Goal: Navigation & Orientation: Find specific page/section

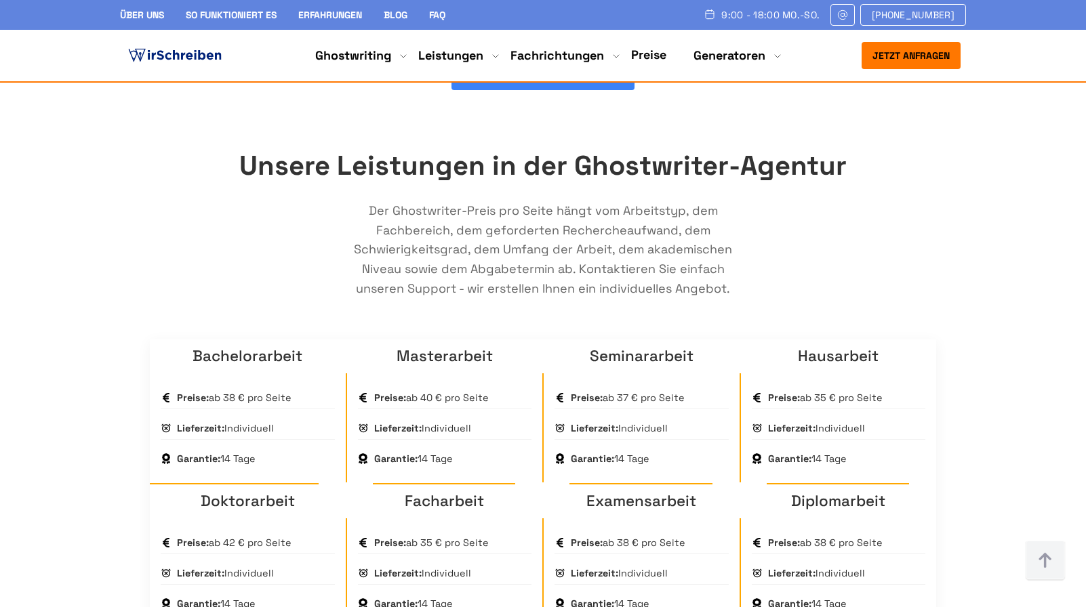
scroll to position [814, 0]
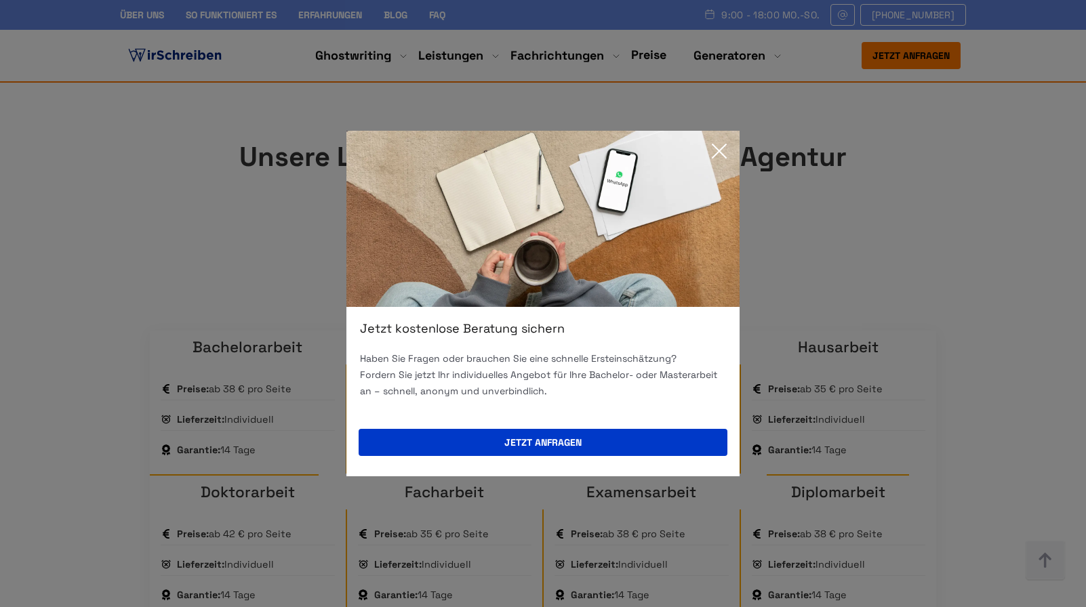
click at [167, 110] on div "Jetzt kostenlose Beratung sichern Haben Sie Fragen oder brauchen Sie eine schne…" at bounding box center [543, 303] width 1086 height 607
click at [722, 146] on icon at bounding box center [719, 151] width 27 height 27
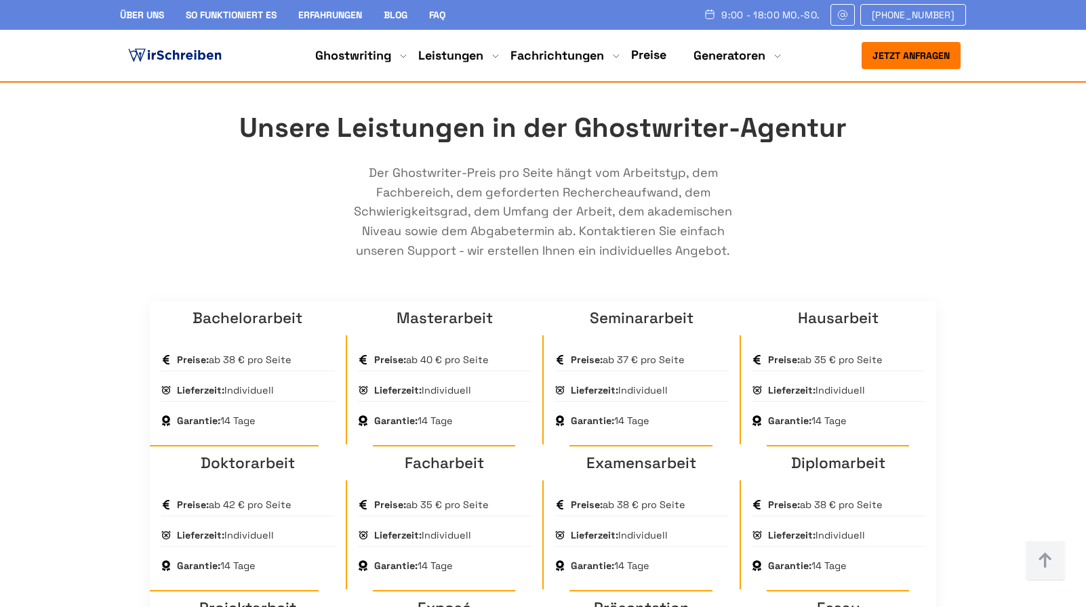
scroll to position [846, 0]
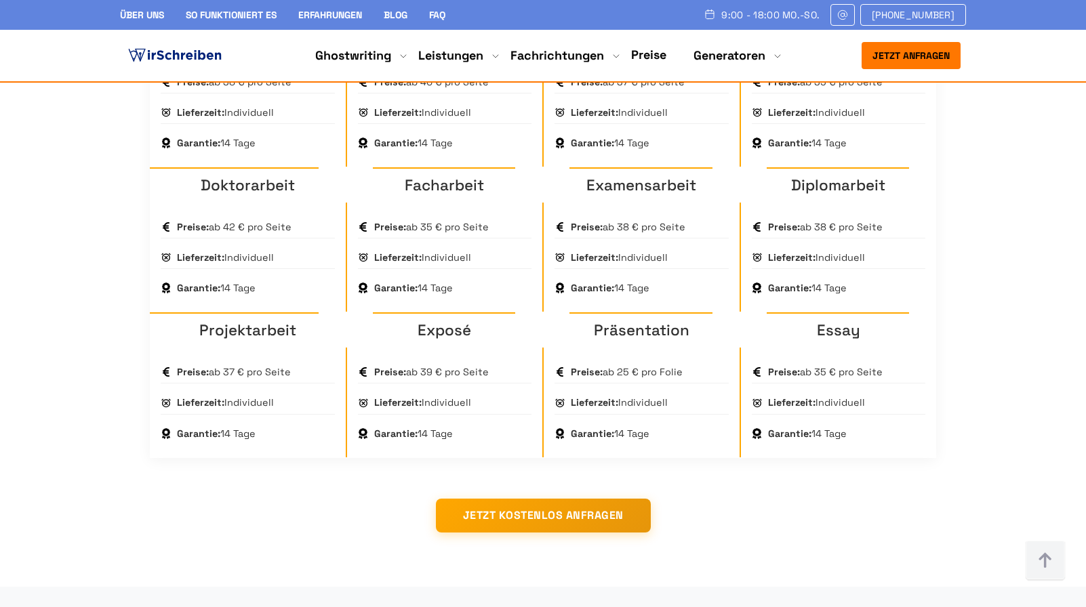
scroll to position [1122, 0]
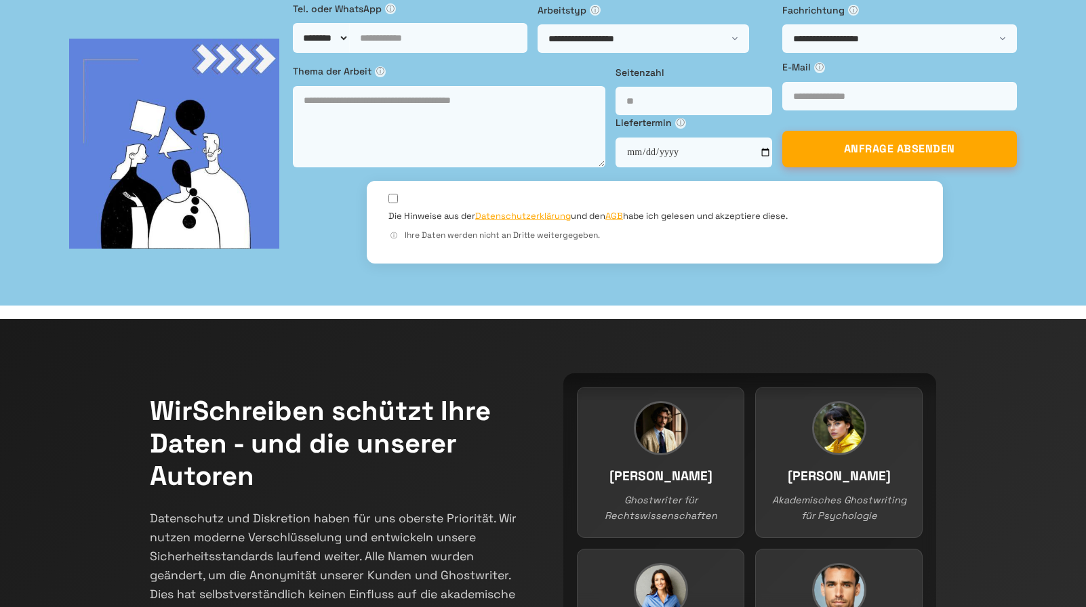
scroll to position [115, 0]
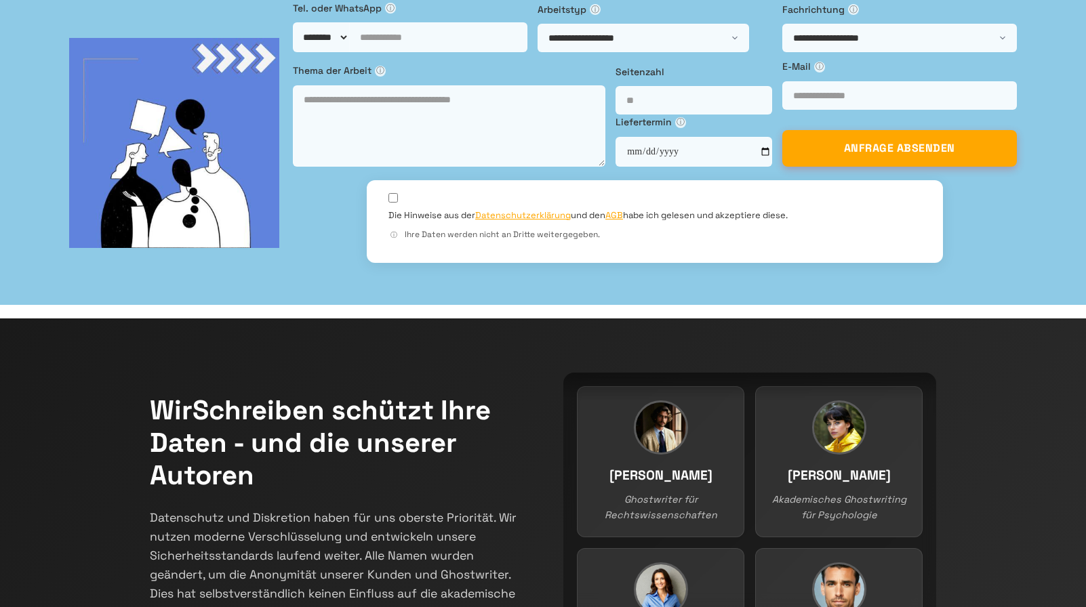
drag, startPoint x: 410, startPoint y: 247, endPoint x: 334, endPoint y: 222, distance: 79.8
click at [814, 285] on form "**********" at bounding box center [654, 143] width 723 height 284
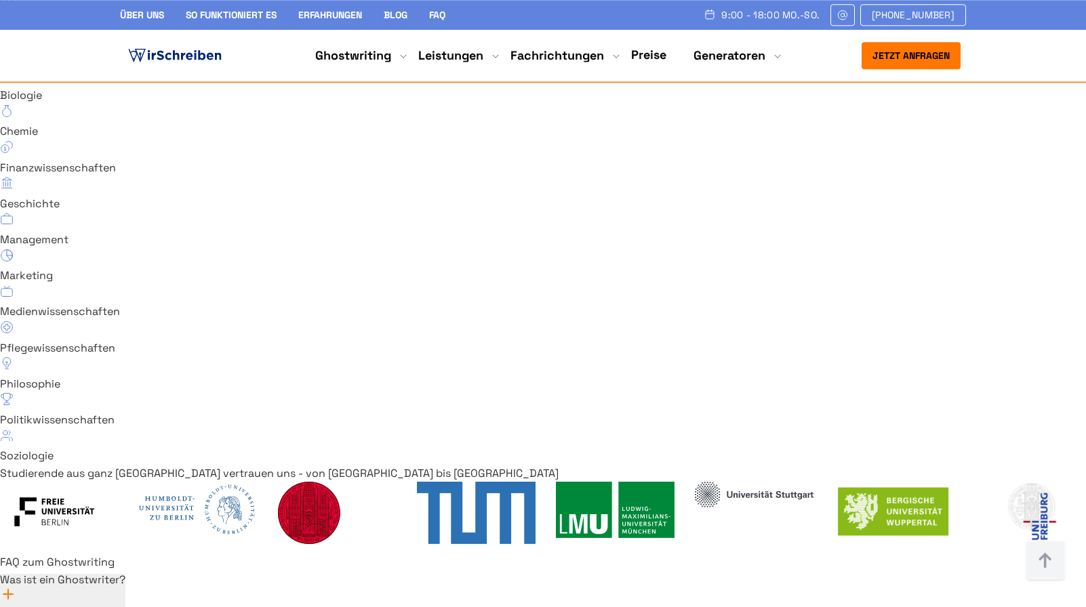
scroll to position [9917, 0]
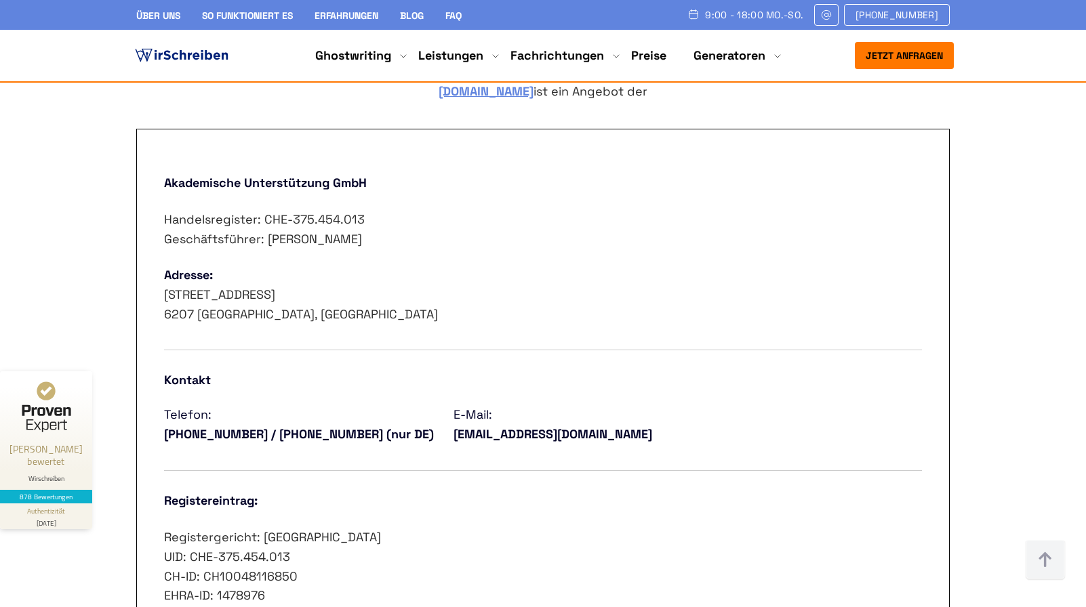
scroll to position [637, 0]
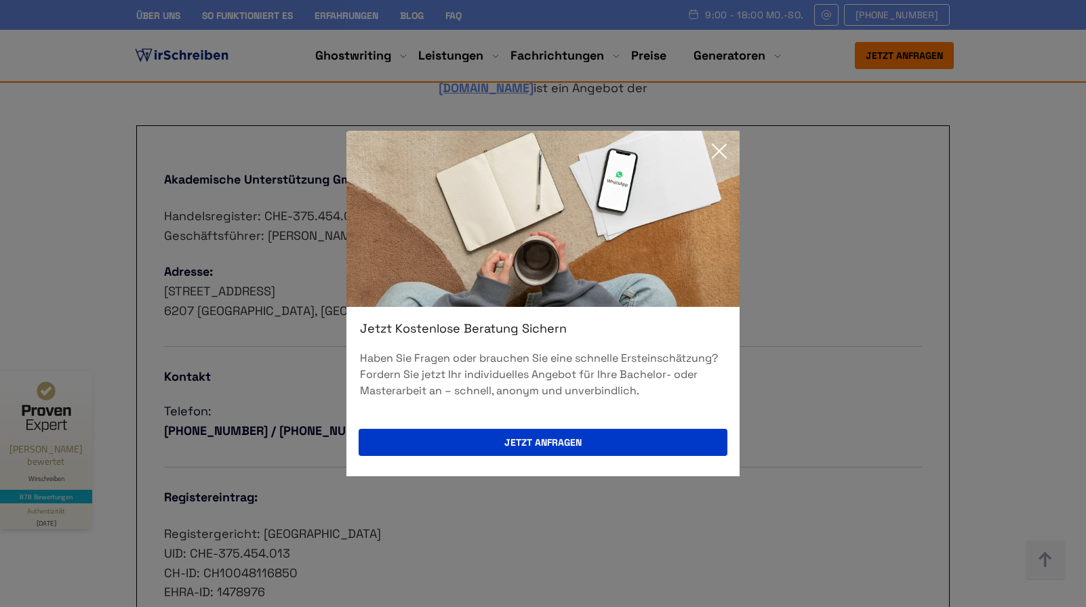
click at [828, 407] on div "Jetzt kostenlose Beratung sichern Haben Sie Fragen oder brauchen Sie eine schne…" at bounding box center [543, 303] width 1086 height 607
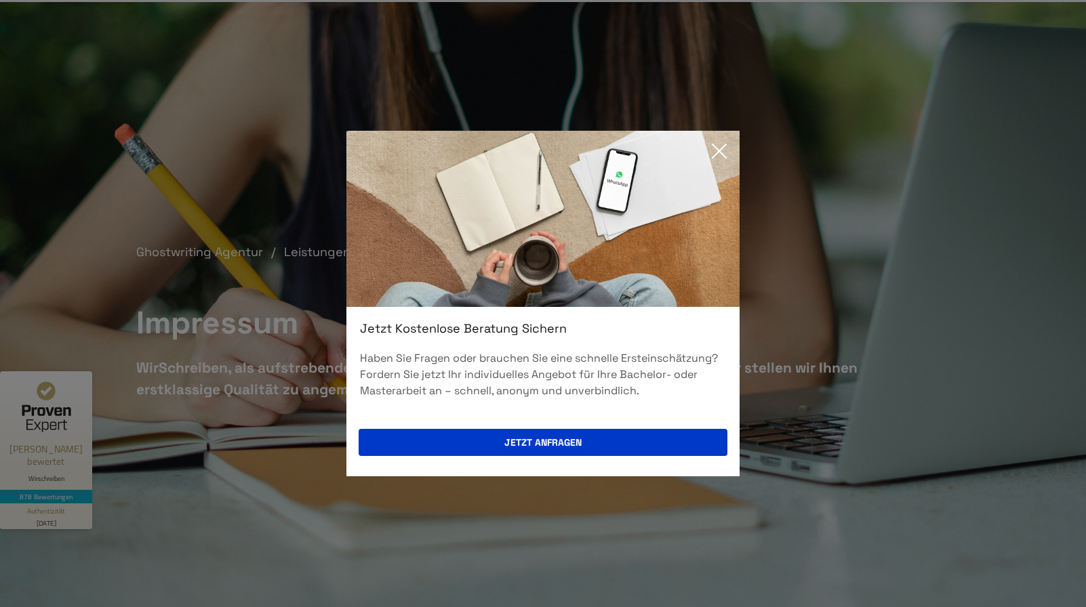
scroll to position [0, 0]
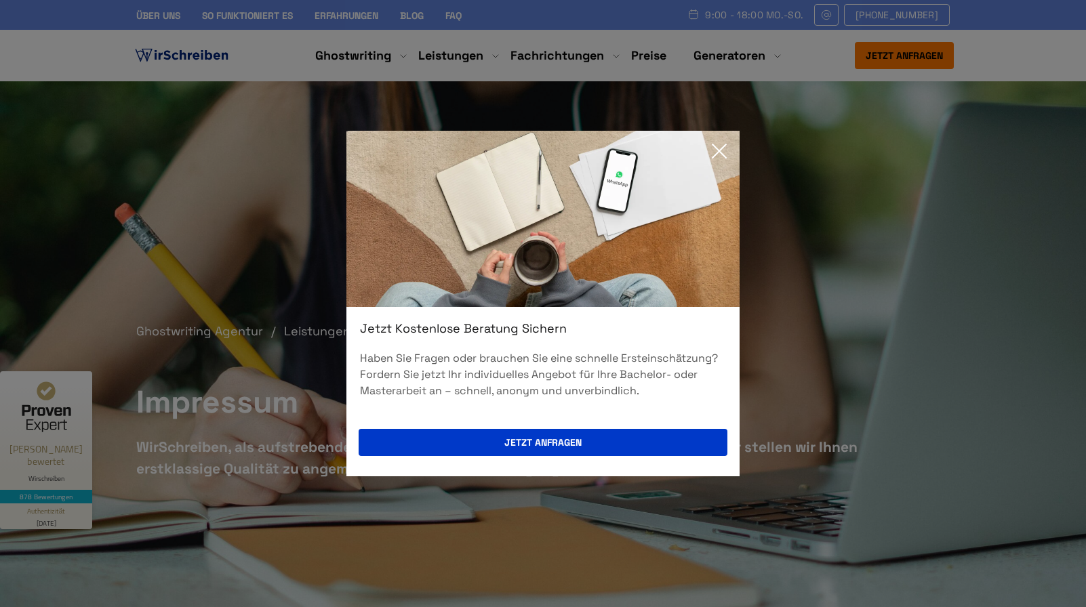
click at [721, 151] on div "Jetzt kostenlose Beratung sichern Haben Sie Fragen oder brauchen Sie eine schne…" at bounding box center [543, 303] width 1086 height 607
click at [721, 156] on div "Jetzt kostenlose Beratung sichern Haben Sie Fragen oder brauchen Sie eine schne…" at bounding box center [543, 303] width 1086 height 607
click at [721, 152] on icon at bounding box center [720, 151] width 14 height 14
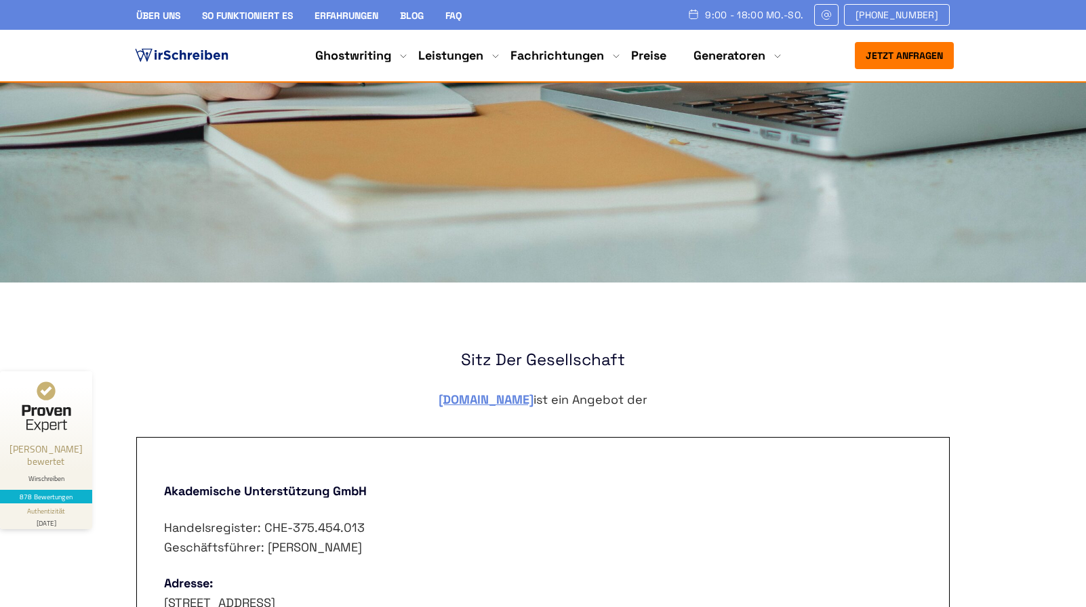
scroll to position [323, 0]
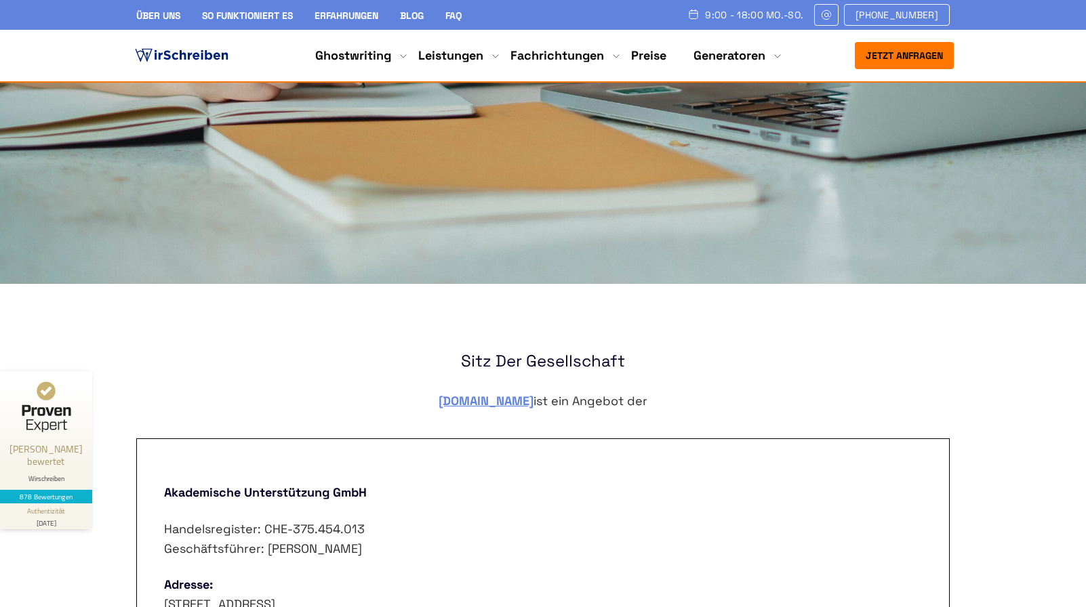
click at [182, 55] on img at bounding box center [181, 55] width 99 height 20
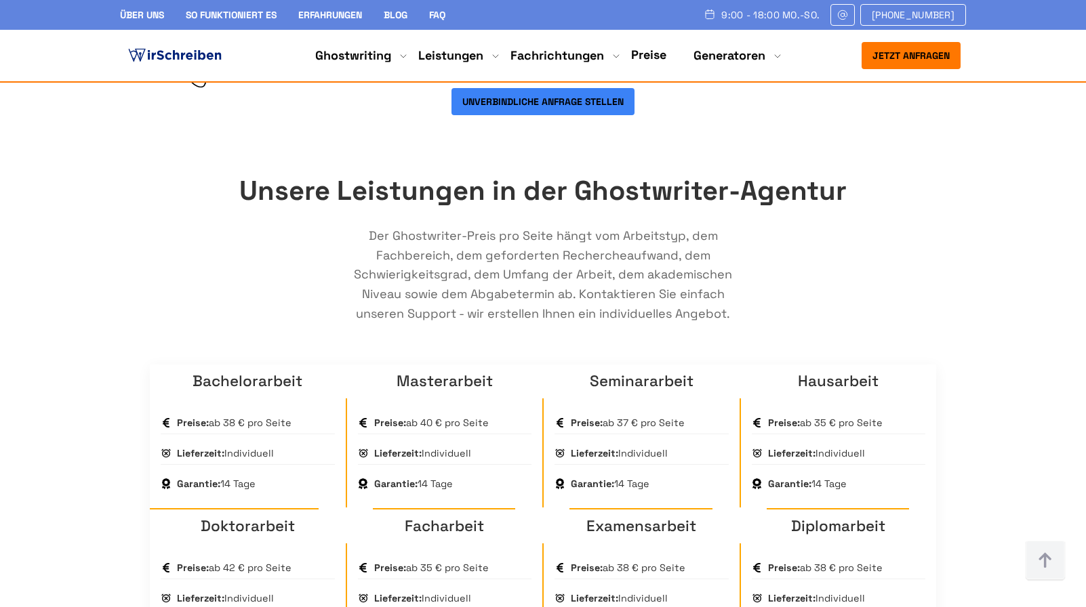
scroll to position [784, 0]
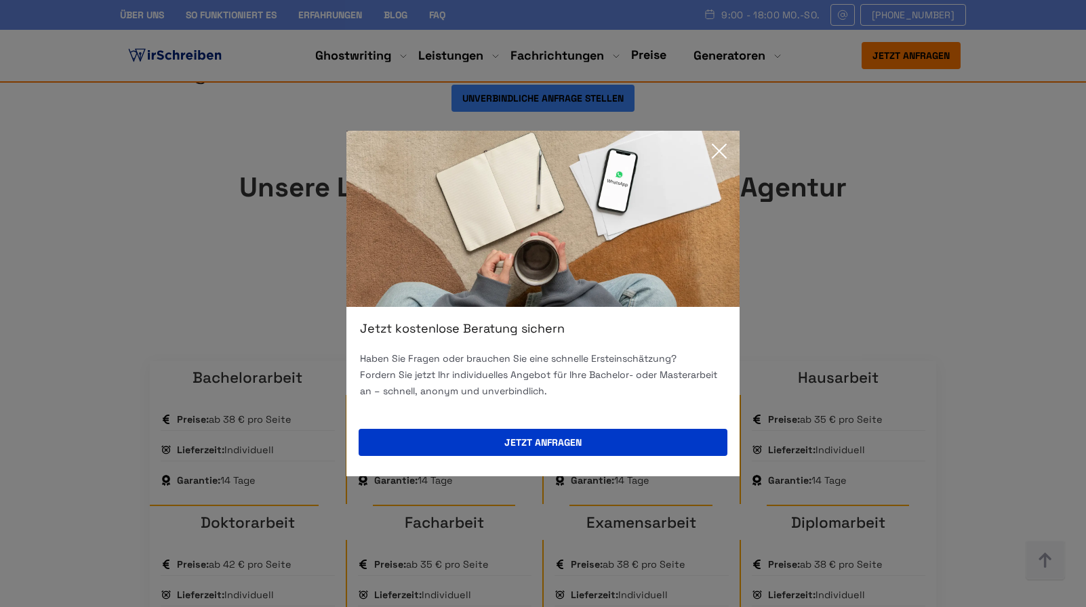
click at [715, 152] on icon at bounding box center [719, 151] width 27 height 27
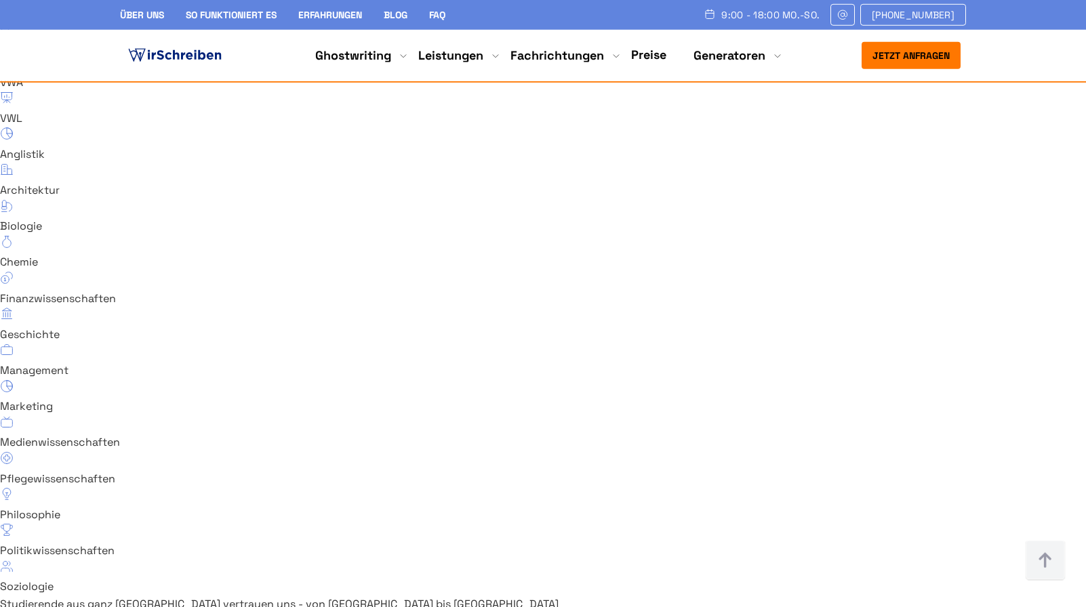
scroll to position [9921, 0]
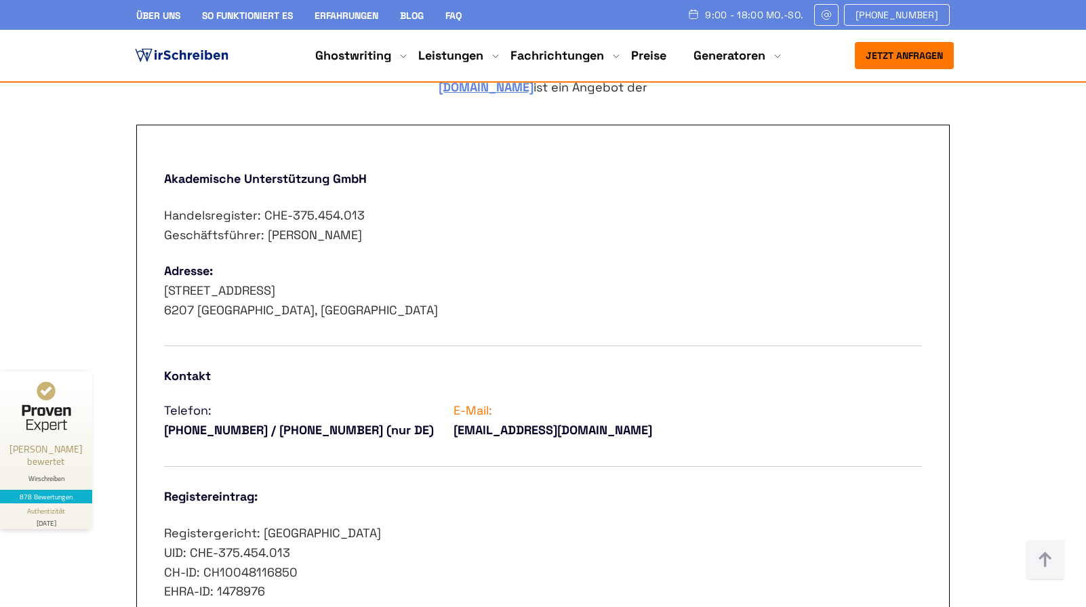
scroll to position [639, 0]
